Goal: Use online tool/utility: Utilize a website feature to perform a specific function

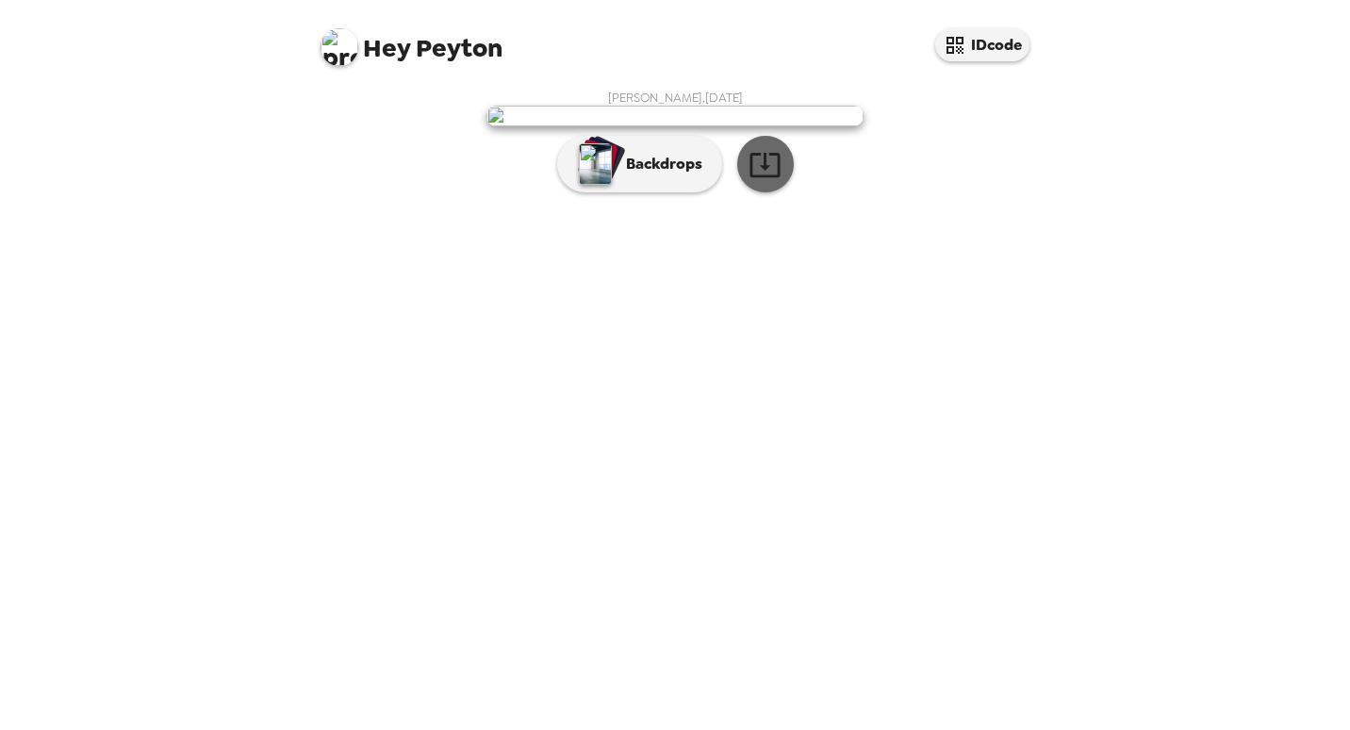
click at [760, 181] on icon "button" at bounding box center [765, 164] width 33 height 33
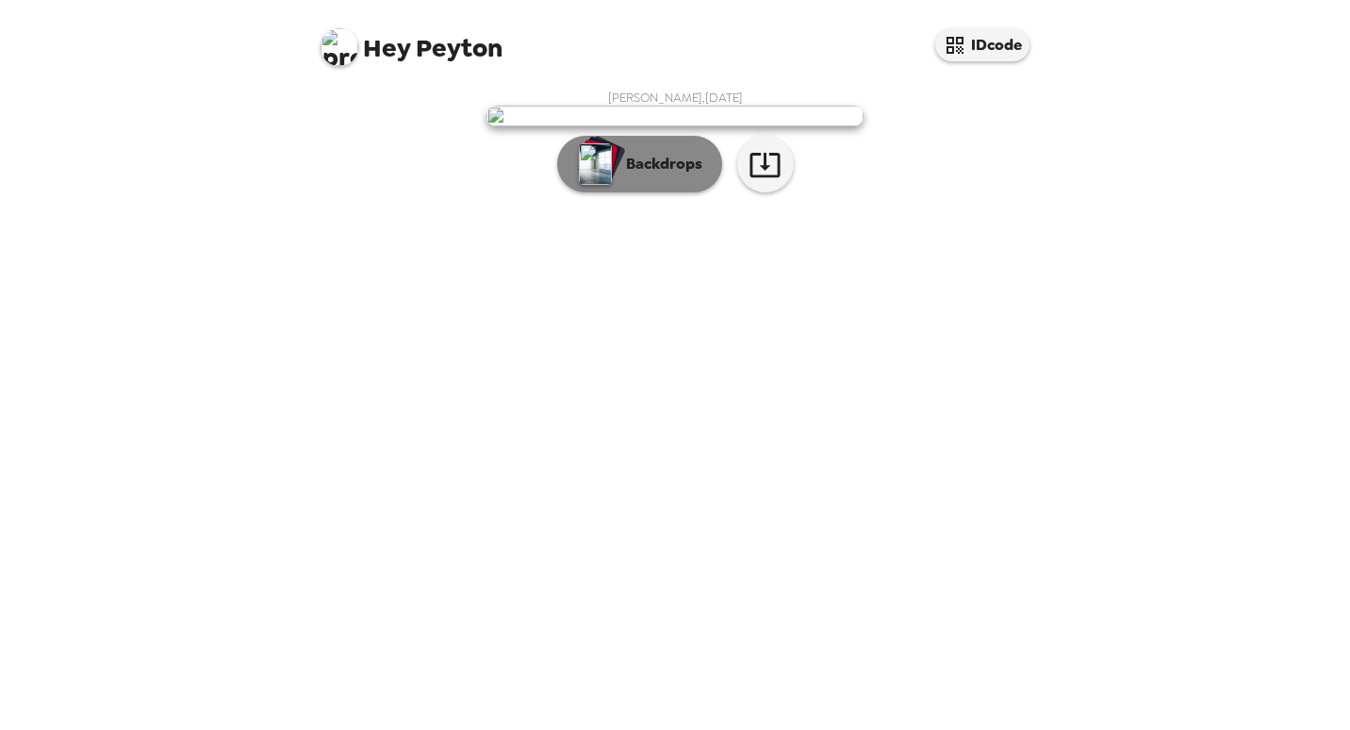
click at [672, 175] on p "Backdrops" at bounding box center [660, 164] width 86 height 23
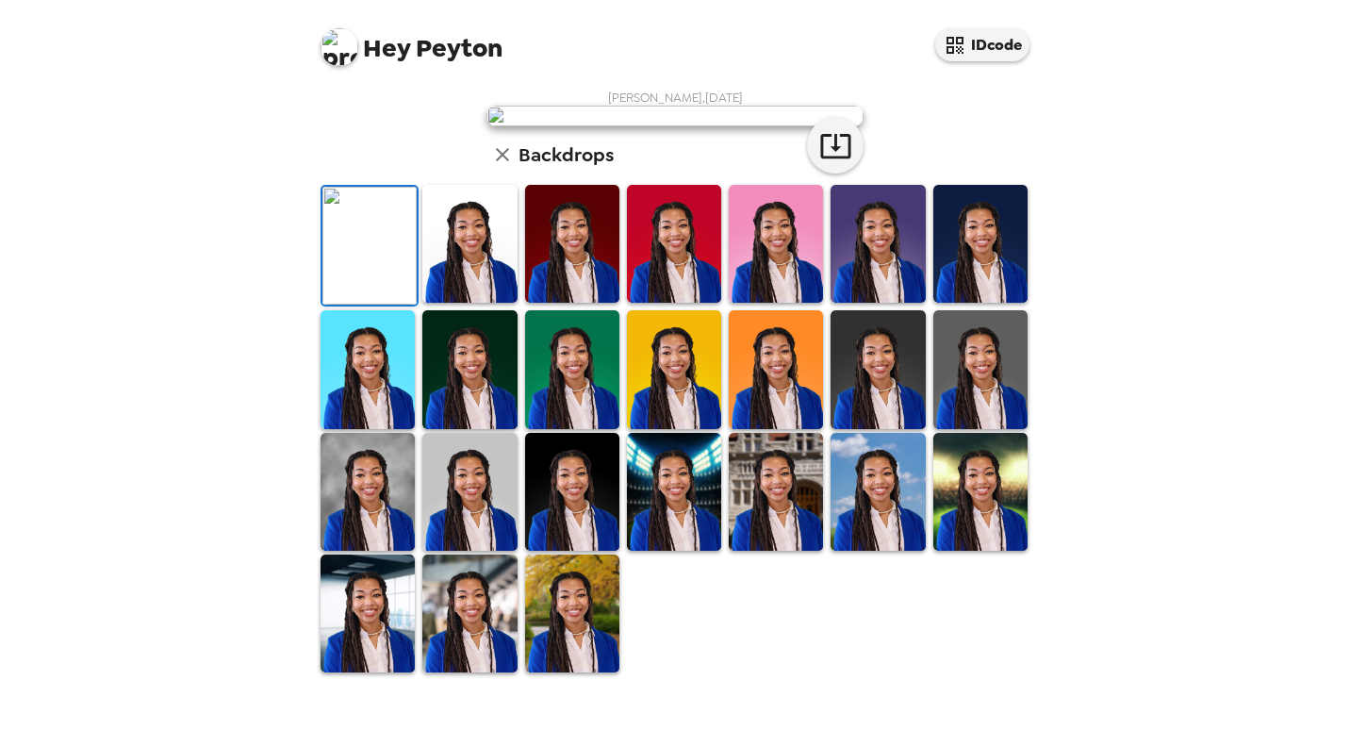
scroll to position [415, 0]
click at [466, 634] on img at bounding box center [469, 613] width 94 height 118
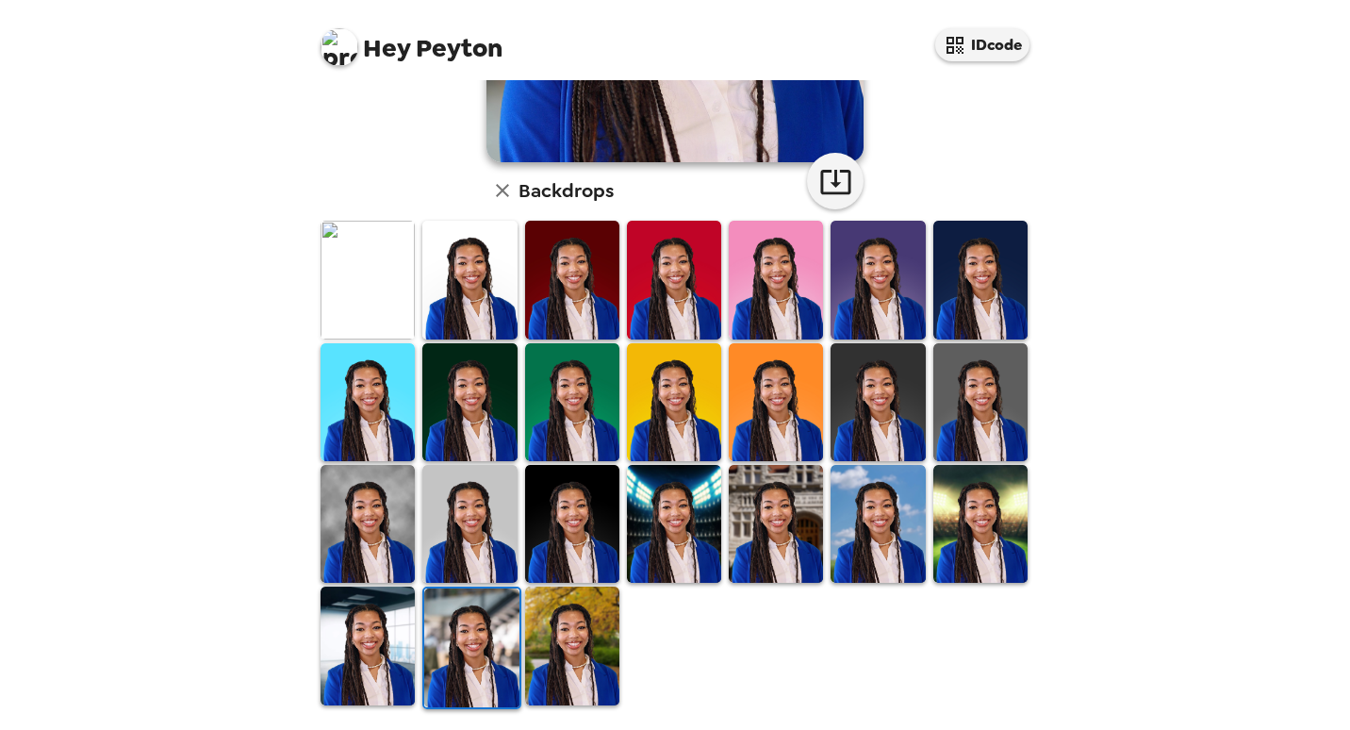
click at [345, 638] on img at bounding box center [368, 645] width 94 height 118
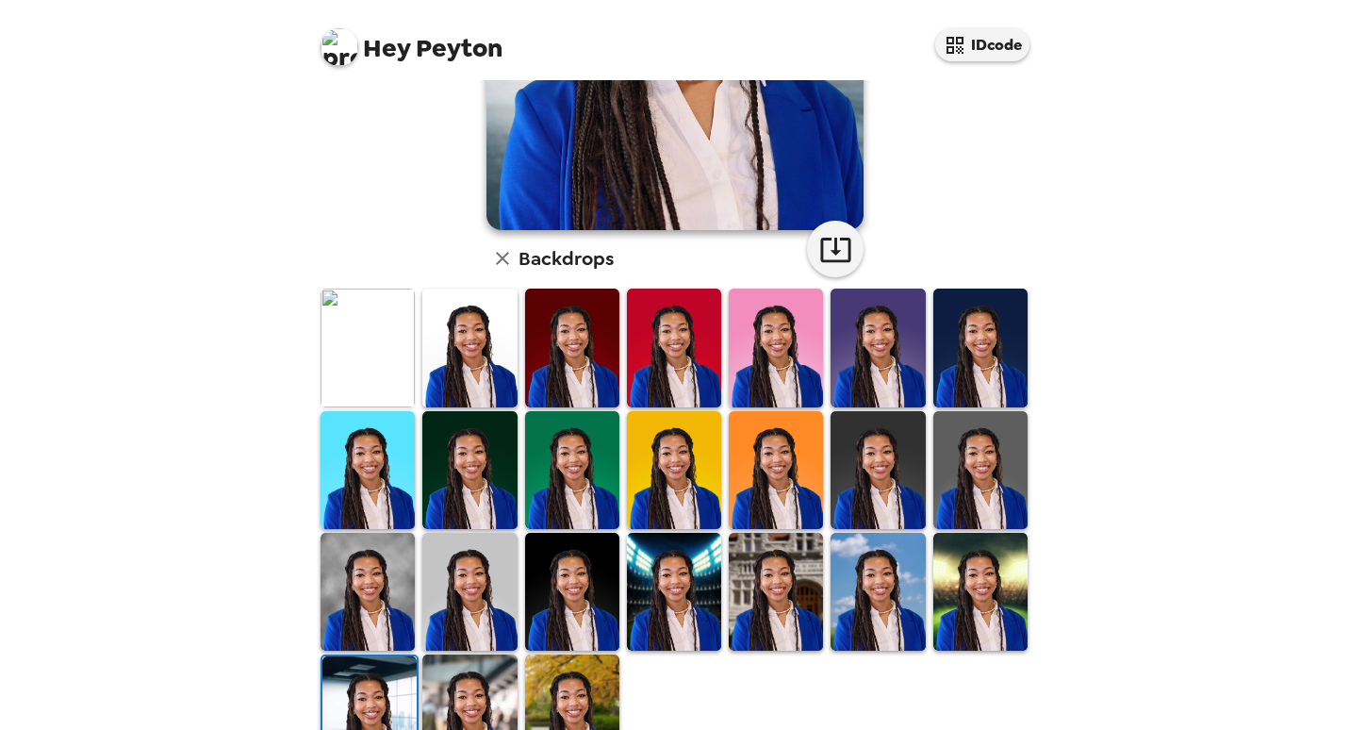
scroll to position [348, 0]
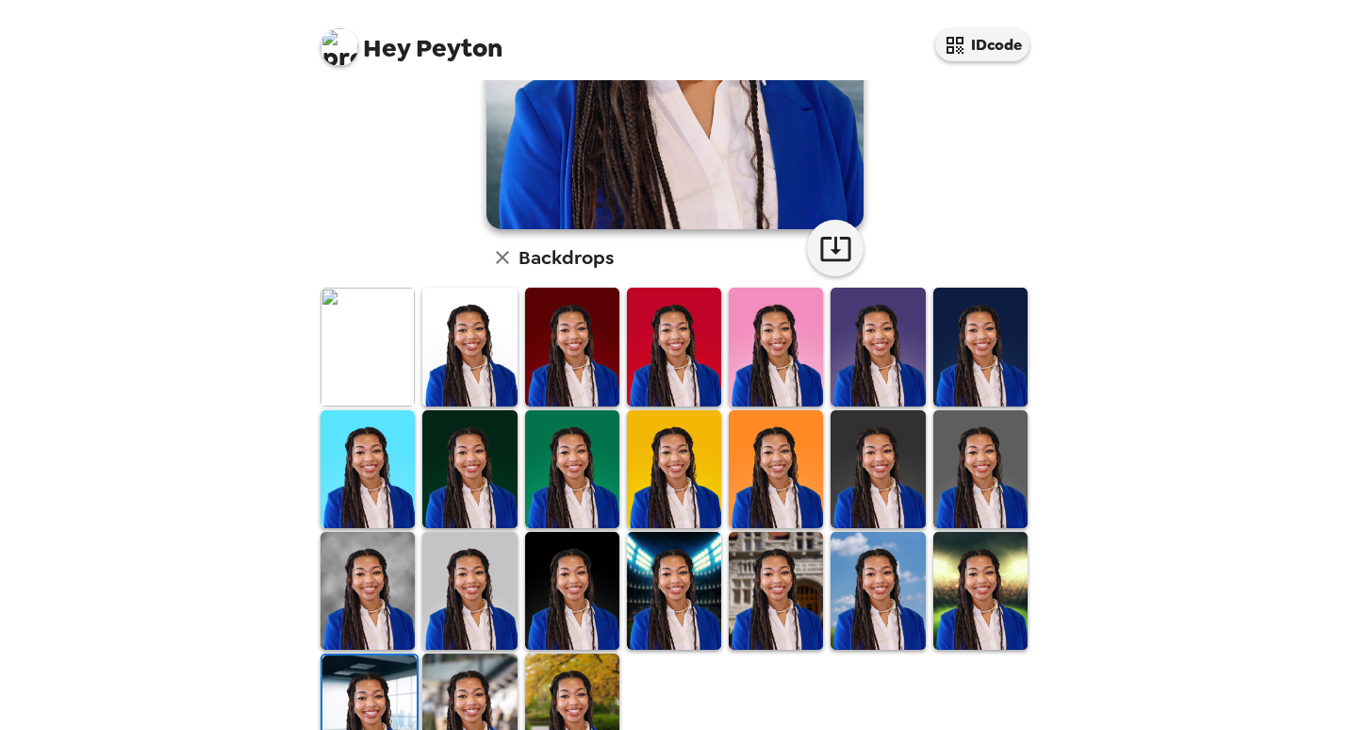
click at [459, 693] on img at bounding box center [469, 712] width 94 height 118
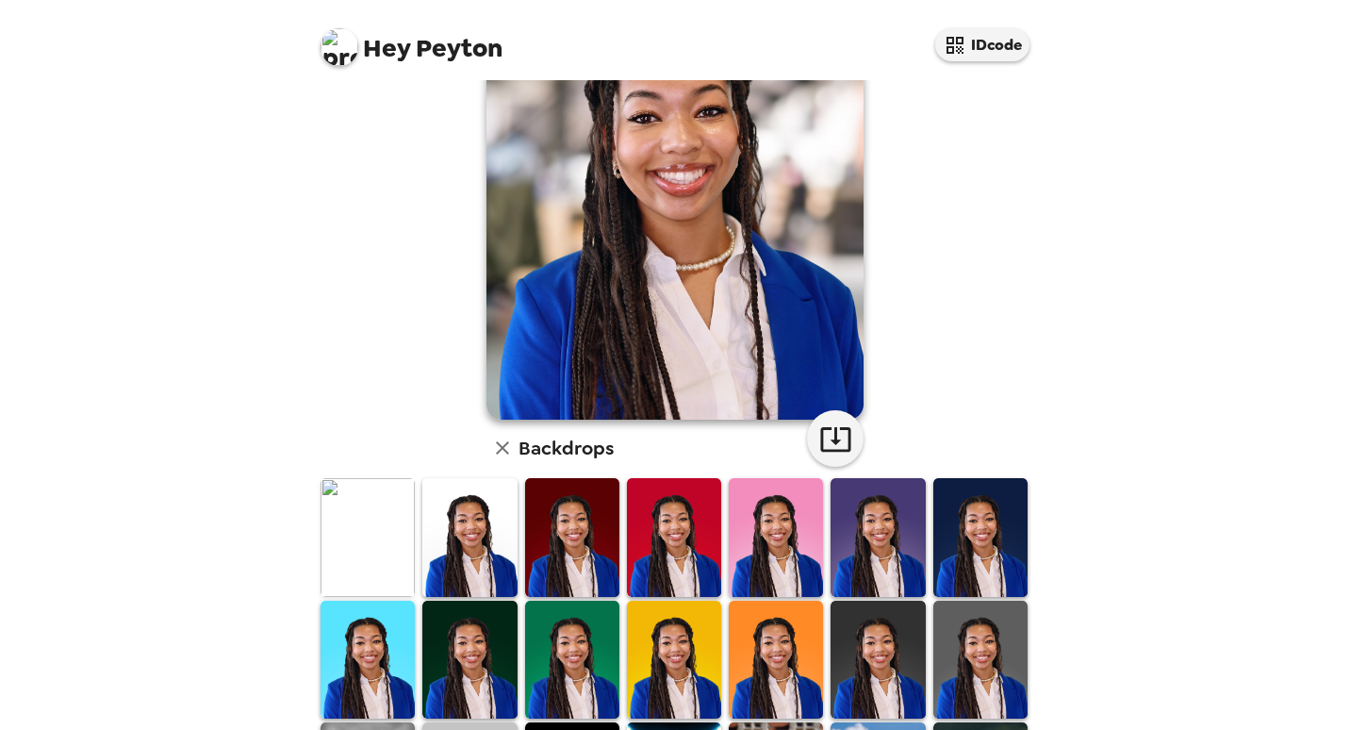
scroll to position [0, 0]
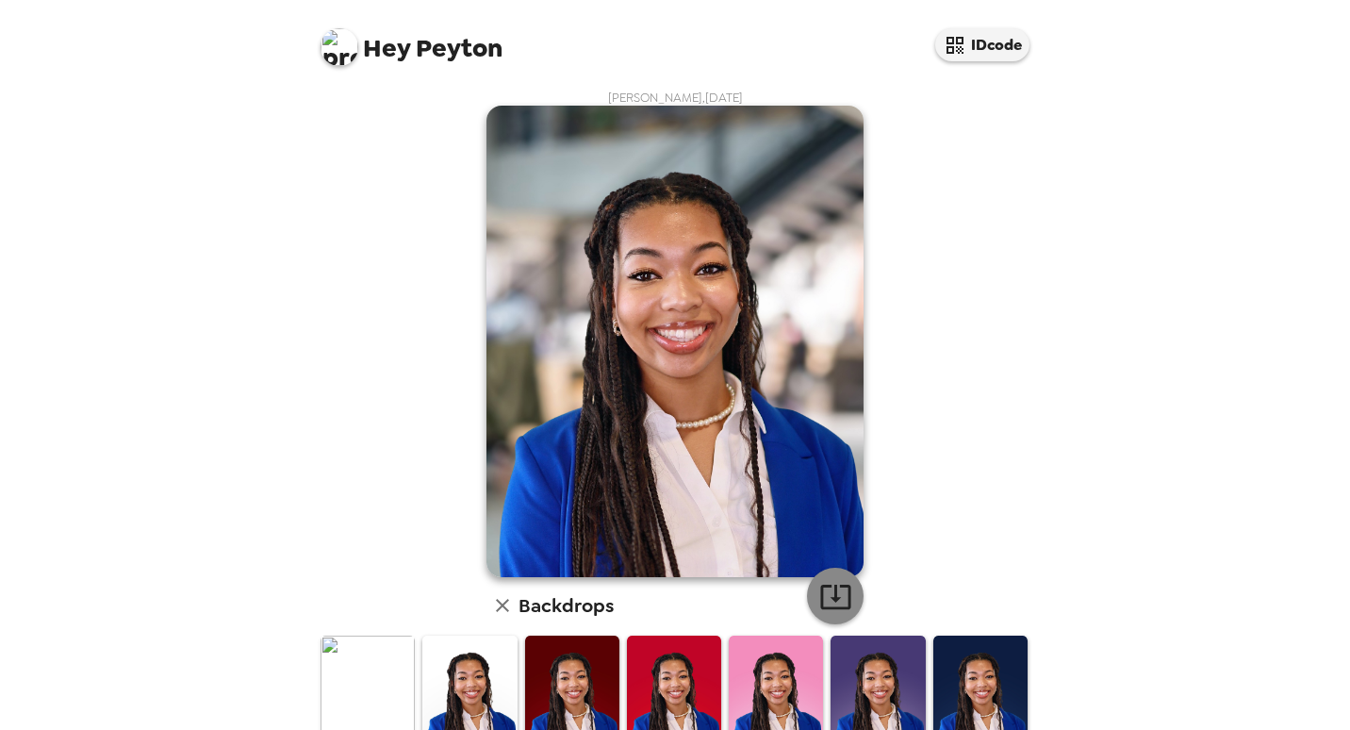
click at [846, 596] on button "button" at bounding box center [835, 596] width 57 height 57
